Goal: Browse casually

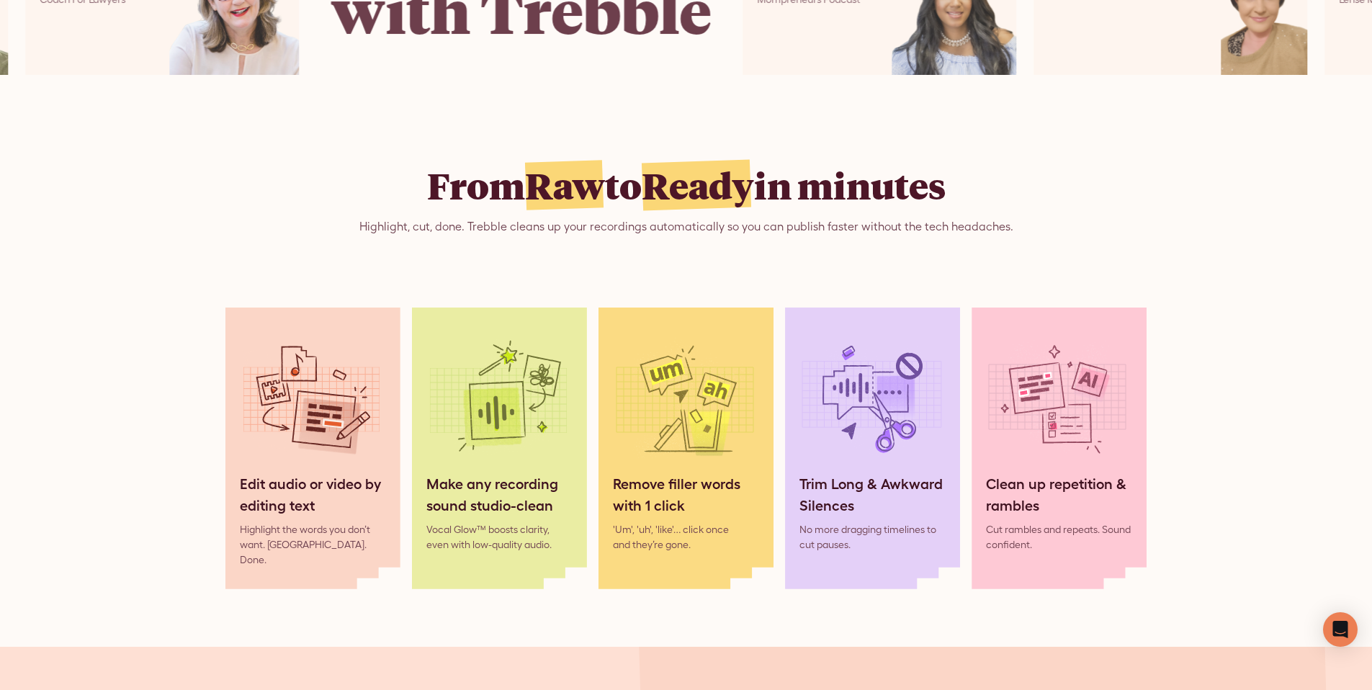
scroll to position [514, 0]
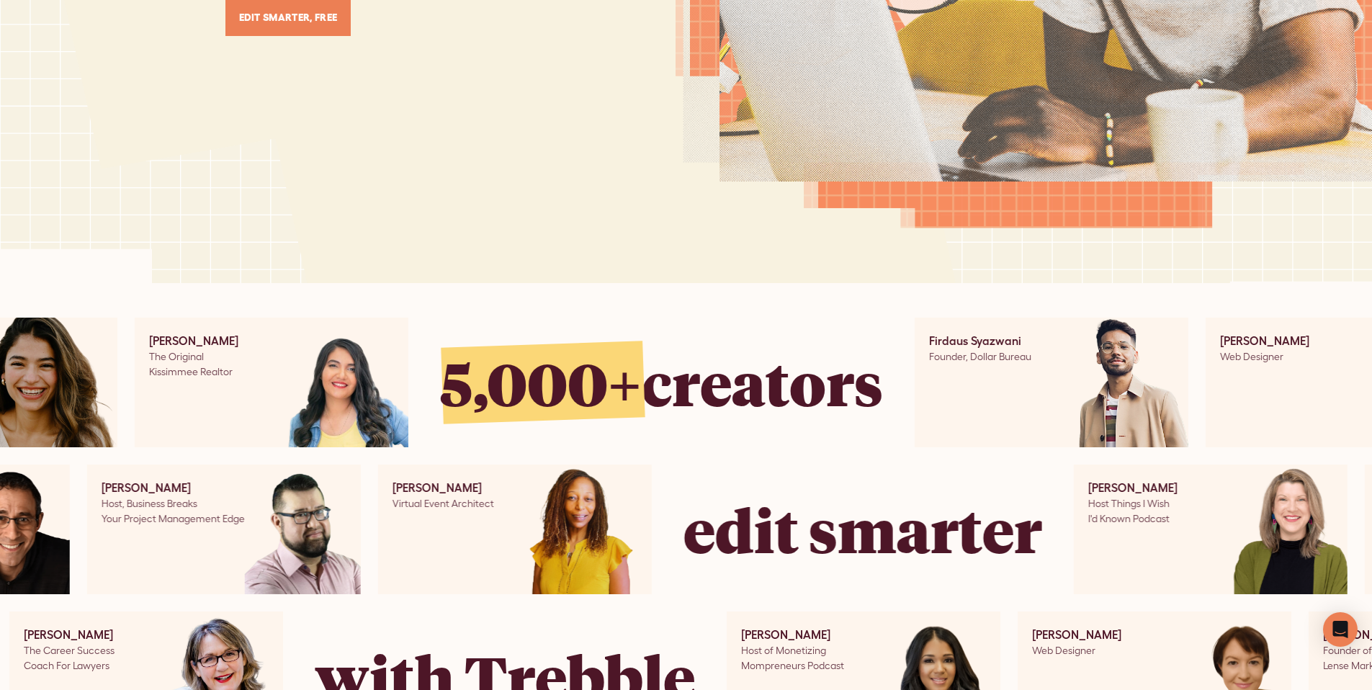
click at [966, 345] on div "Firdaus Syazwani" at bounding box center [980, 340] width 102 height 17
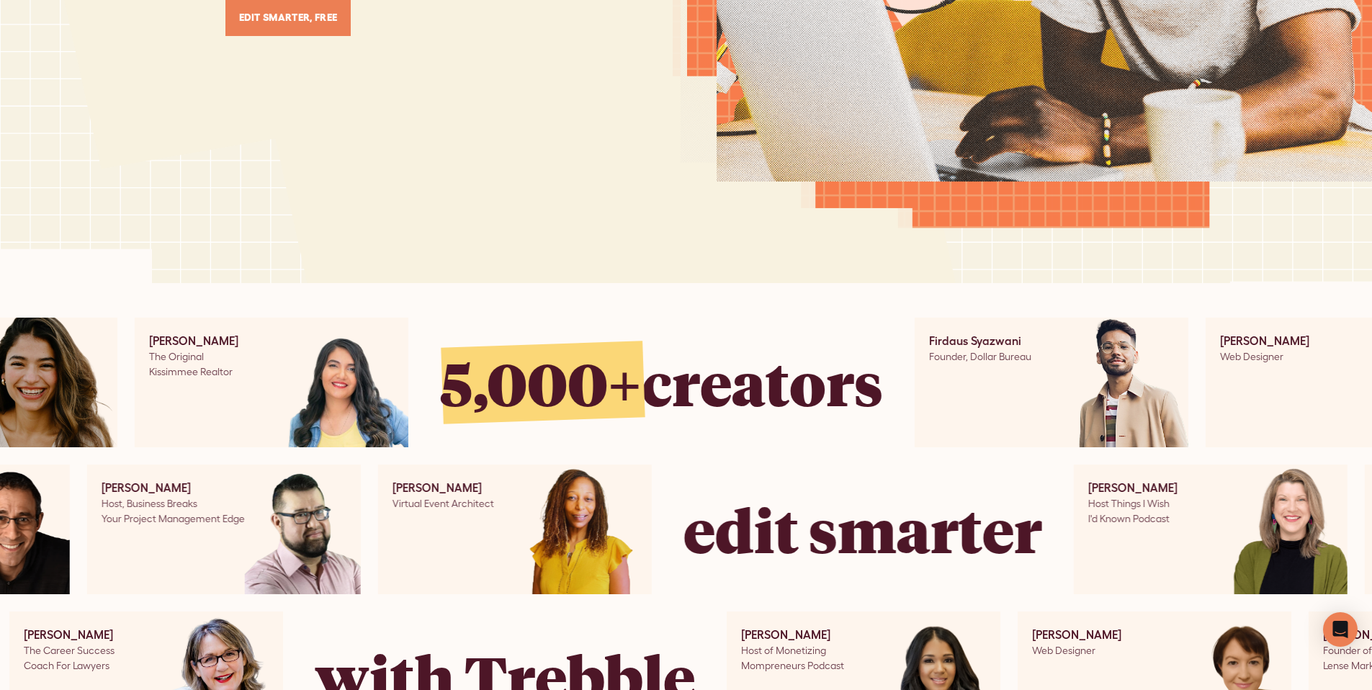
click at [986, 359] on div "Founder, Dollar Bureau" at bounding box center [980, 356] width 102 height 15
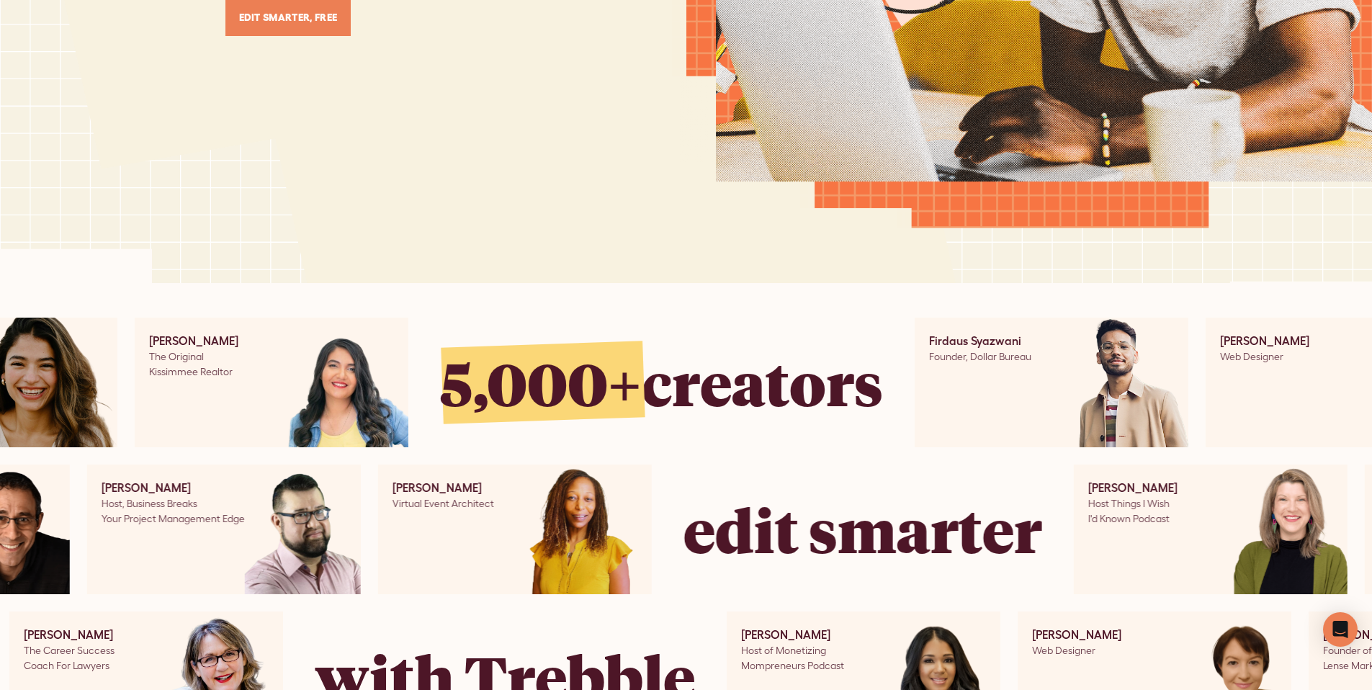
click at [925, 389] on div "Firdaus Syazwani Founder, Dollar Bureau" at bounding box center [973, 383] width 117 height 130
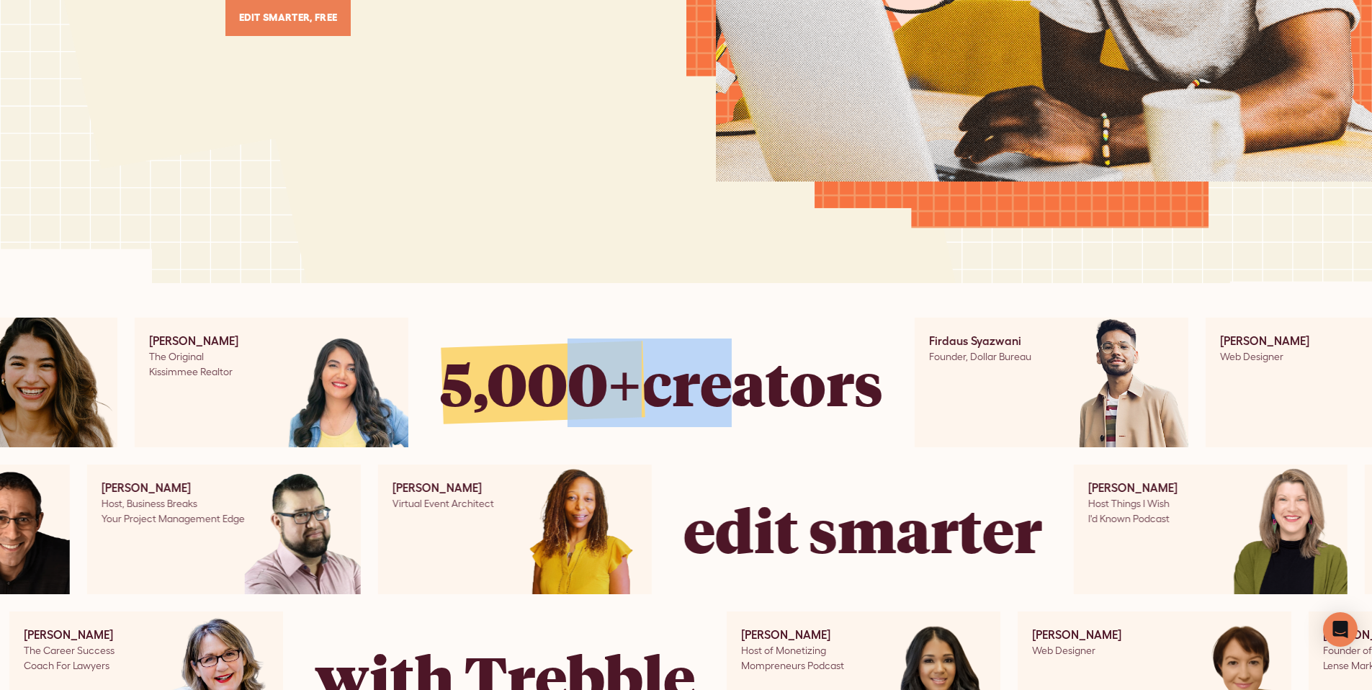
drag, startPoint x: 698, startPoint y: 382, endPoint x: 565, endPoint y: 382, distance: 132.5
click at [565, 382] on div "5,000+ creators" at bounding box center [661, 382] width 443 height 89
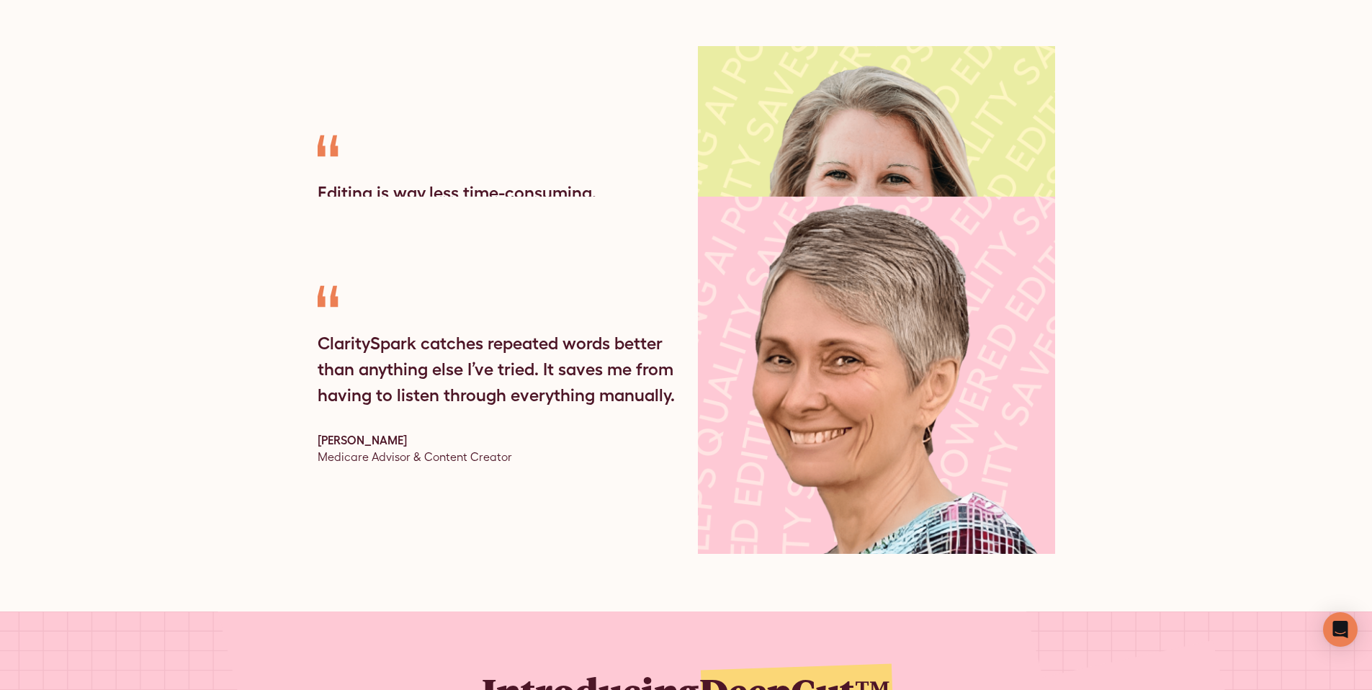
scroll to position [4651, 0]
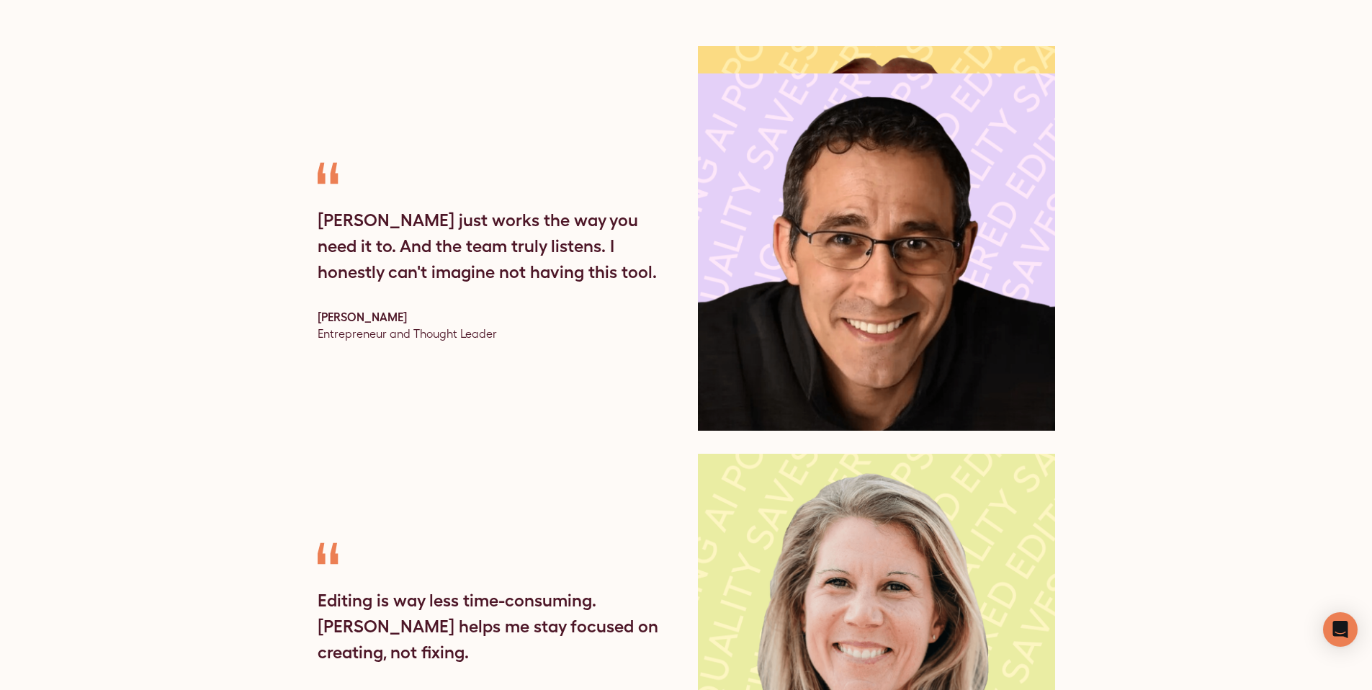
click at [359, 308] on div "[PERSON_NAME]" at bounding box center [362, 316] width 89 height 17
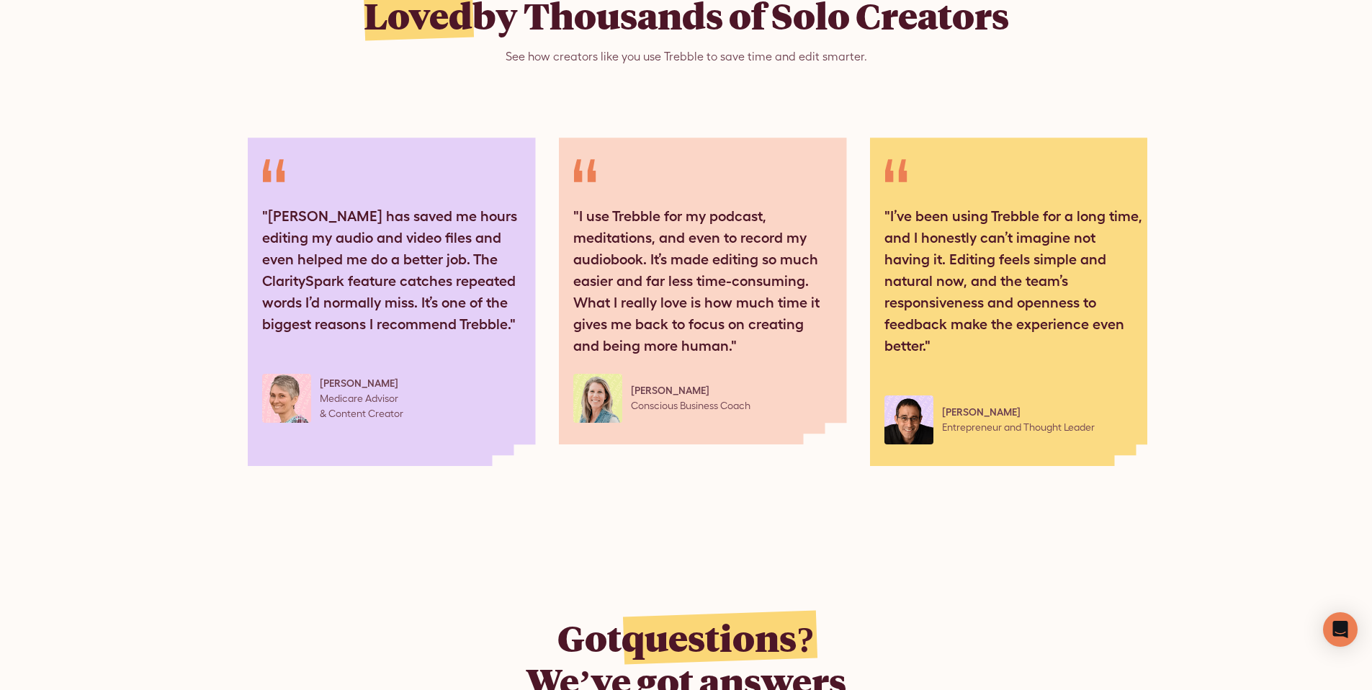
scroll to position [0, 930]
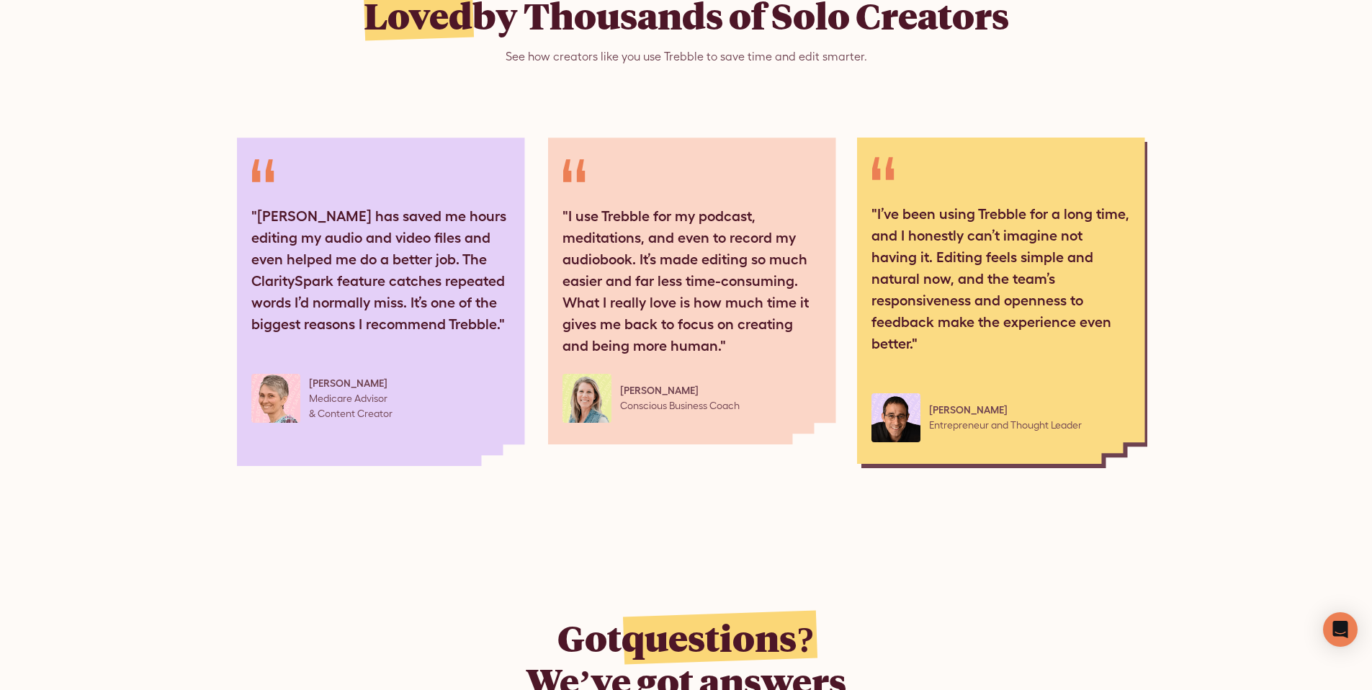
click at [941, 191] on div ""I’ve been using Trebble for a long time, and I honestly can’t imagine not havi…" at bounding box center [1001, 299] width 288 height 328
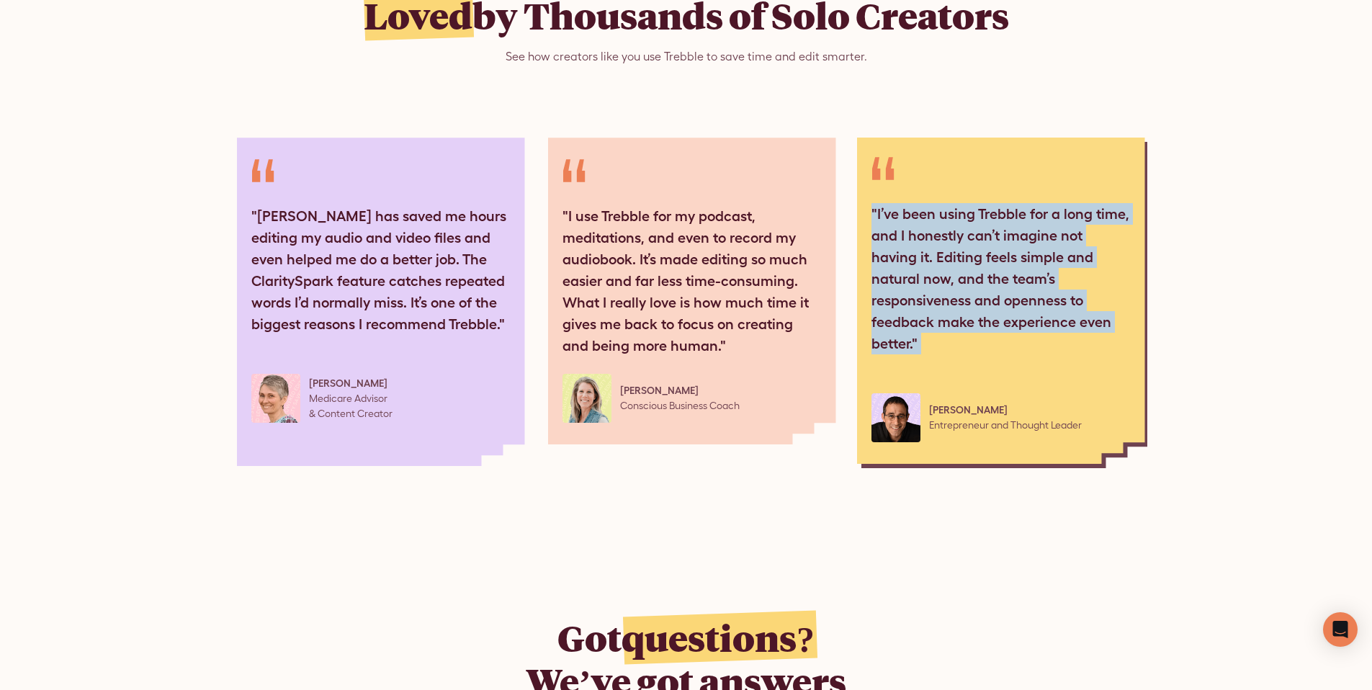
click at [941, 191] on div ""I’ve been using Trebble for a long time, and I honestly can’t imagine not havi…" at bounding box center [1001, 299] width 288 height 328
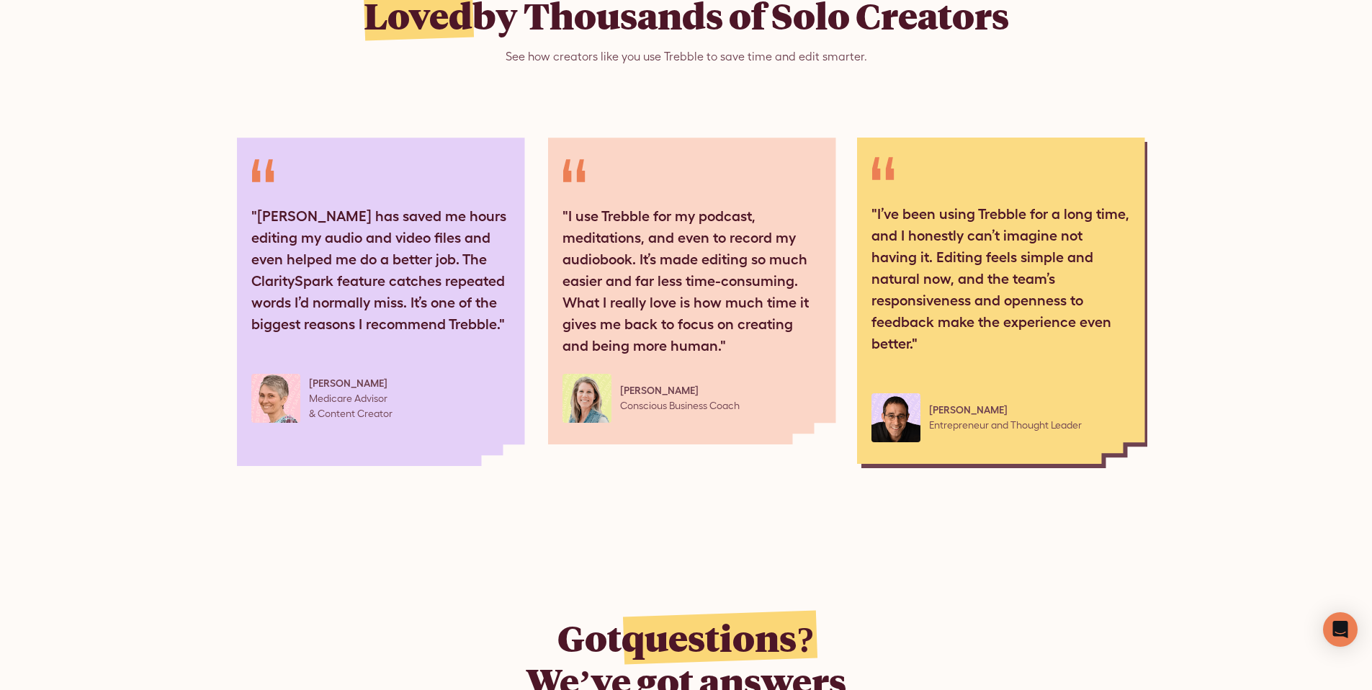
click at [918, 393] on div "[PERSON_NAME] Entrepreneur and Thought Leader" at bounding box center [977, 417] width 210 height 49
click at [857, 401] on div ""I’ve been using Trebble for a long time, and I honestly can’t imagine not havi…" at bounding box center [1001, 299] width 288 height 328
click at [892, 393] on img at bounding box center [896, 417] width 49 height 49
